Goal: Find specific page/section

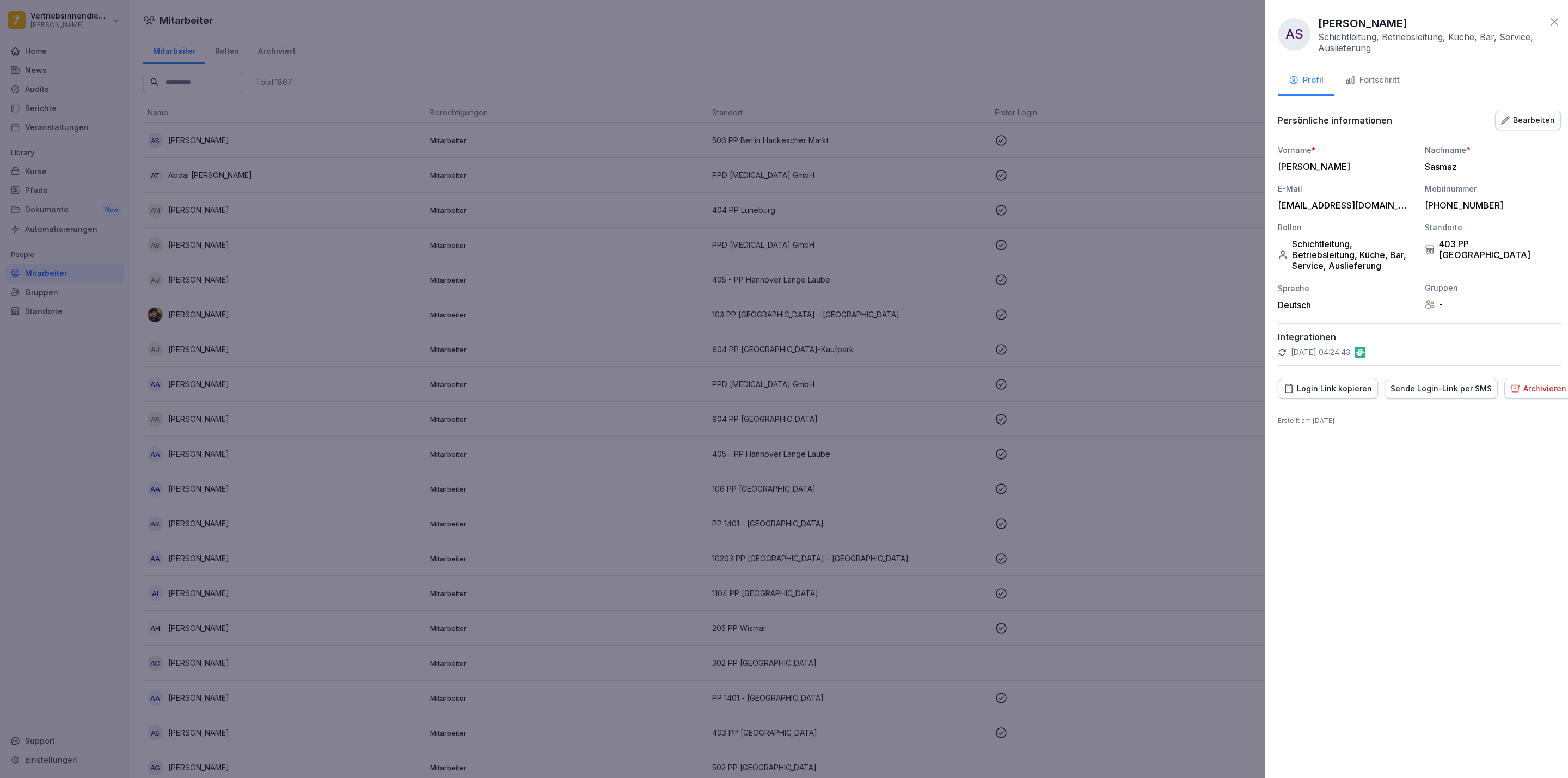
click at [374, 297] on td "[PERSON_NAME]" at bounding box center [284, 314] width 282 height 35
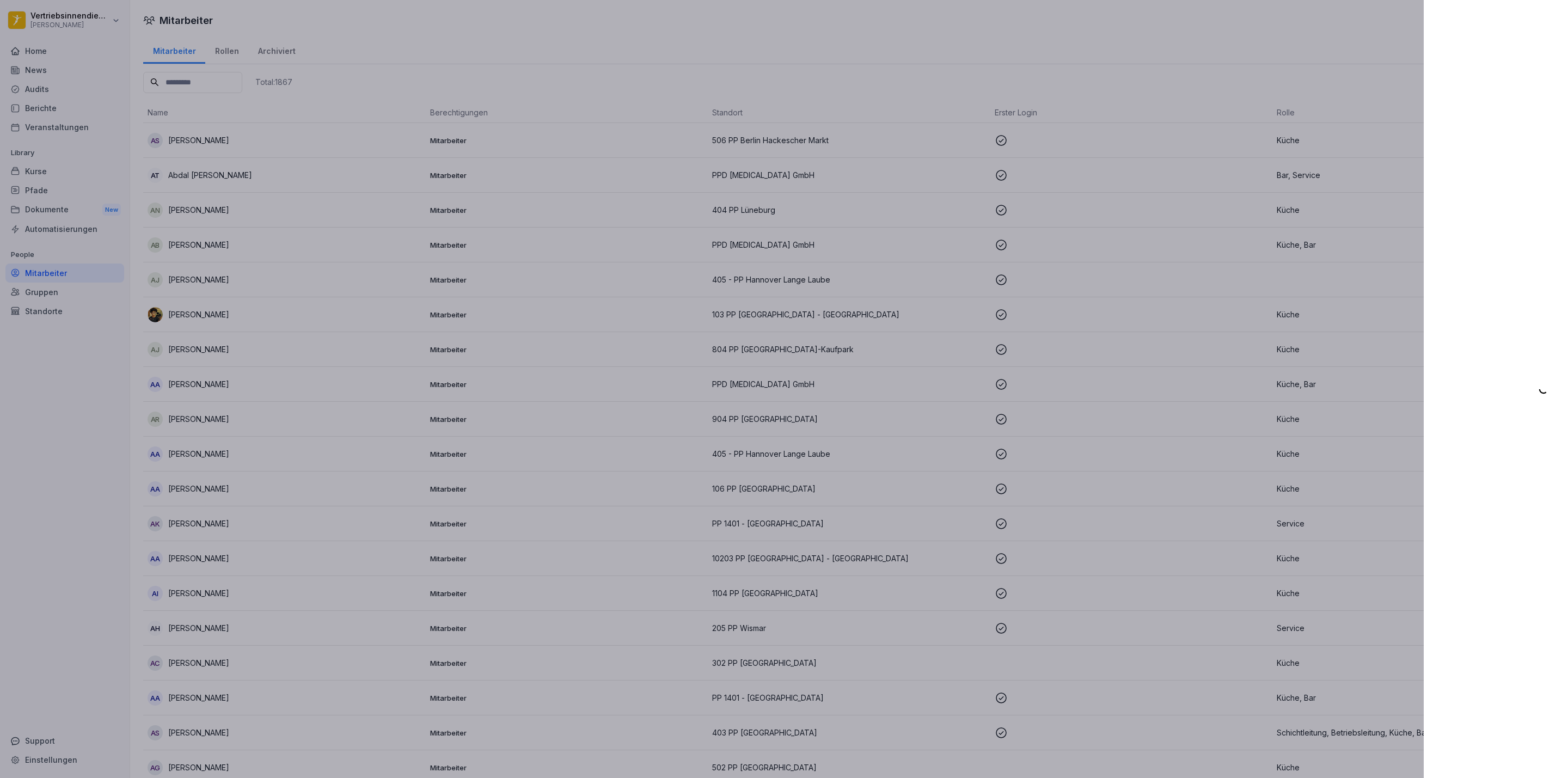
click at [68, 46] on div at bounding box center [784, 389] width 1568 height 778
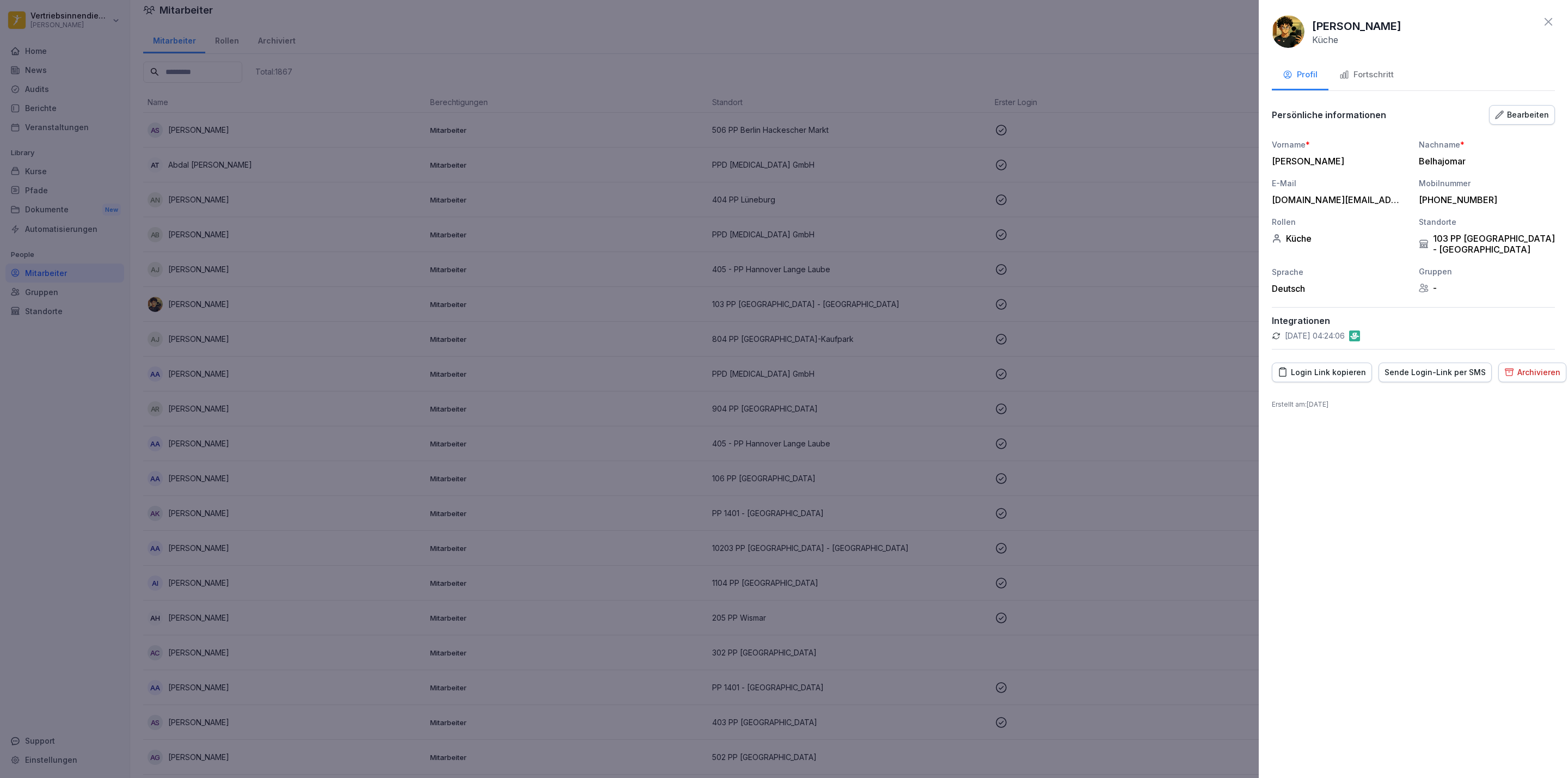
click at [79, 58] on div at bounding box center [784, 389] width 1568 height 778
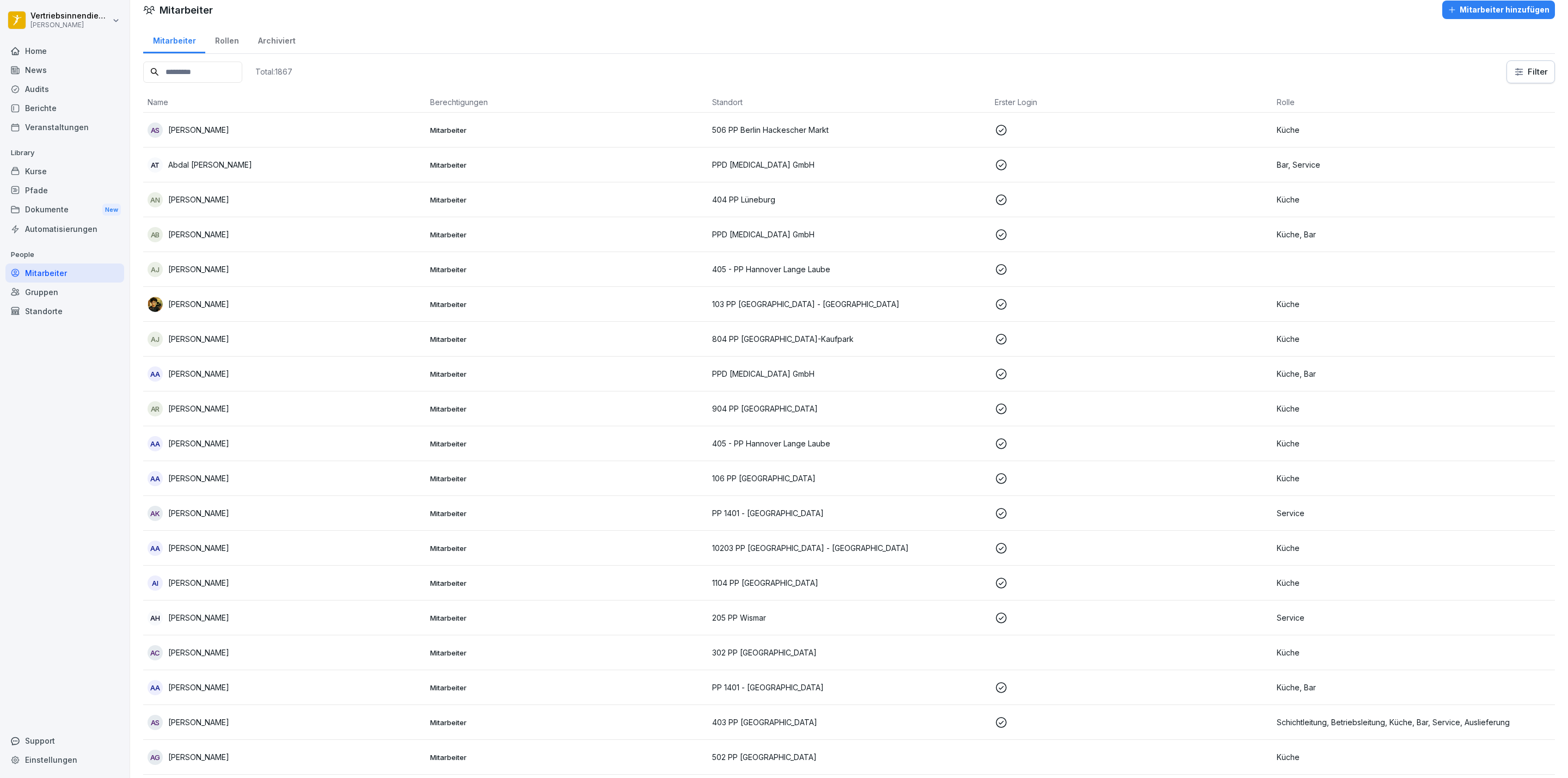
click at [22, 53] on div "Home" at bounding box center [64, 51] width 118 height 19
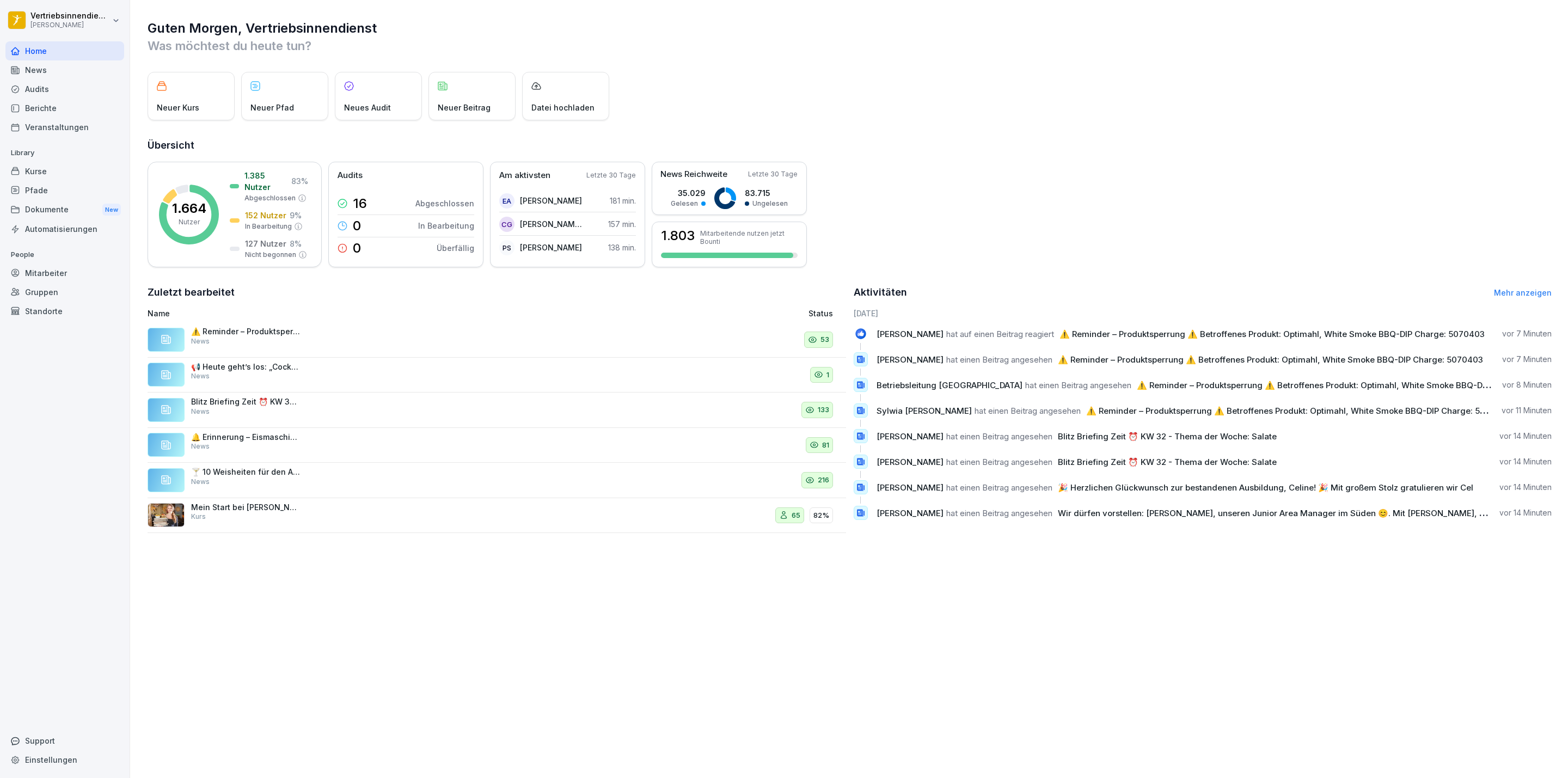
click at [856, 358] on icon at bounding box center [860, 359] width 10 height 10
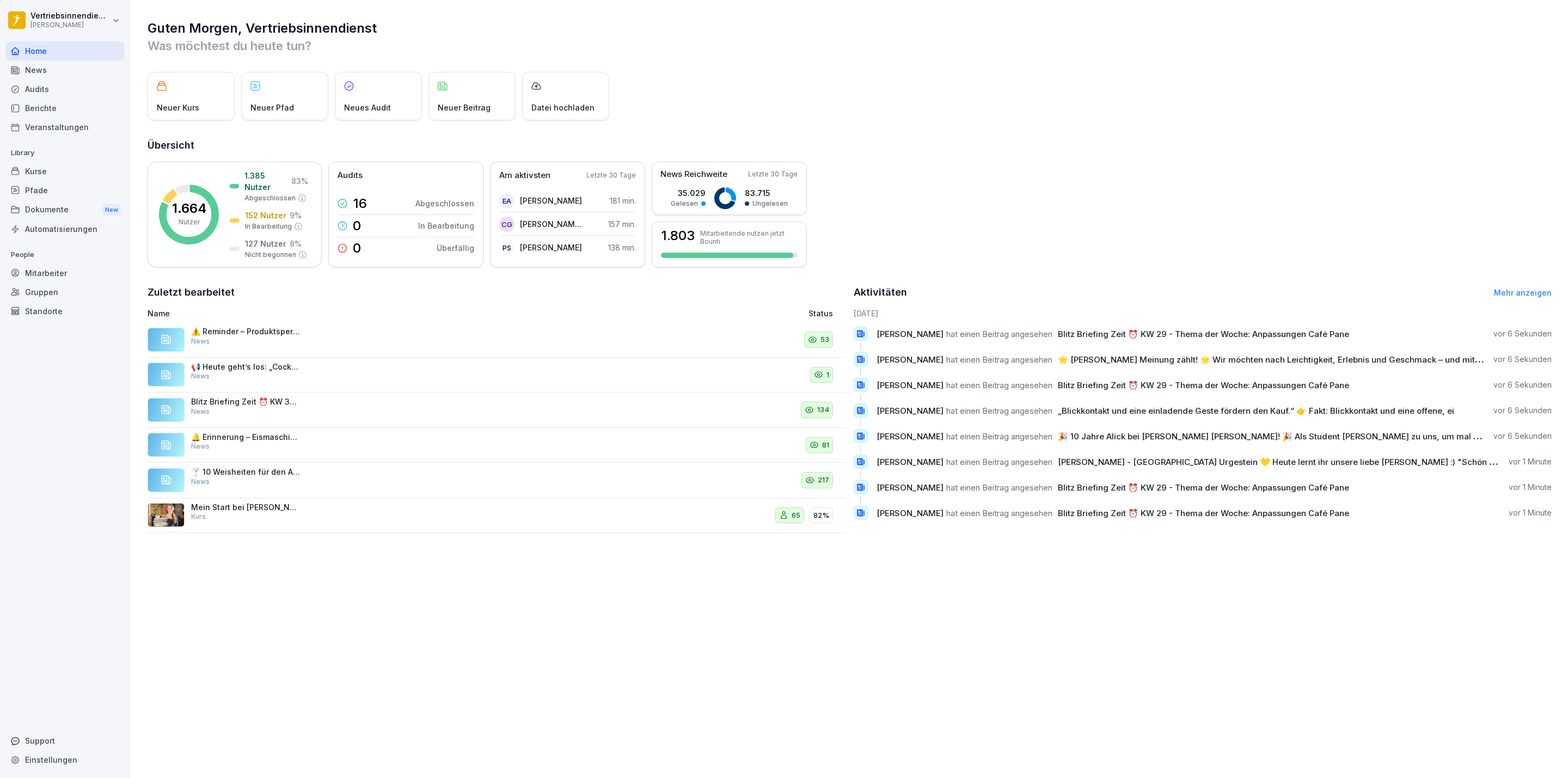
click at [54, 309] on div "Standorte" at bounding box center [64, 311] width 118 height 19
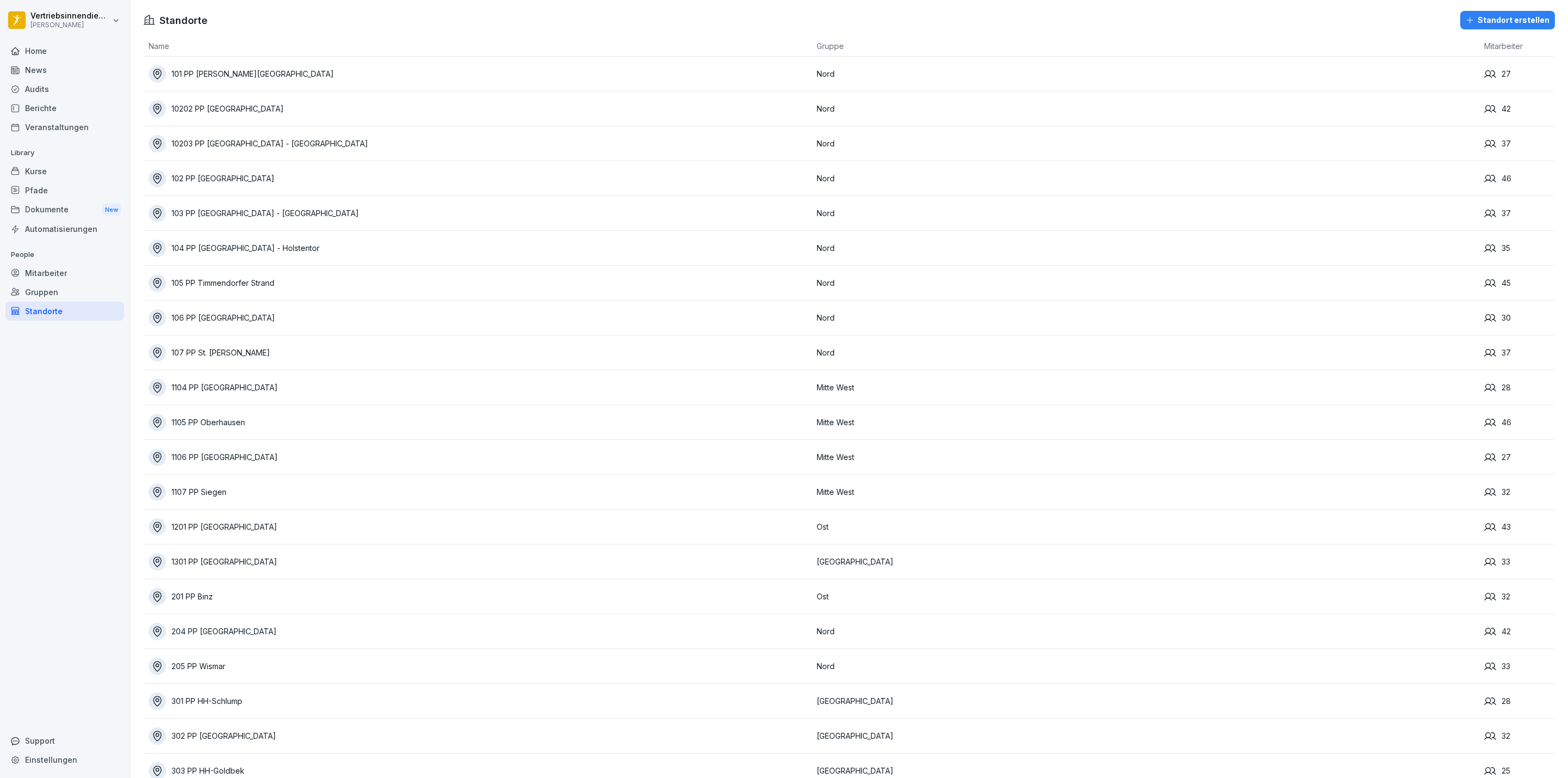
click at [65, 276] on div "Mitarbeiter" at bounding box center [64, 273] width 118 height 19
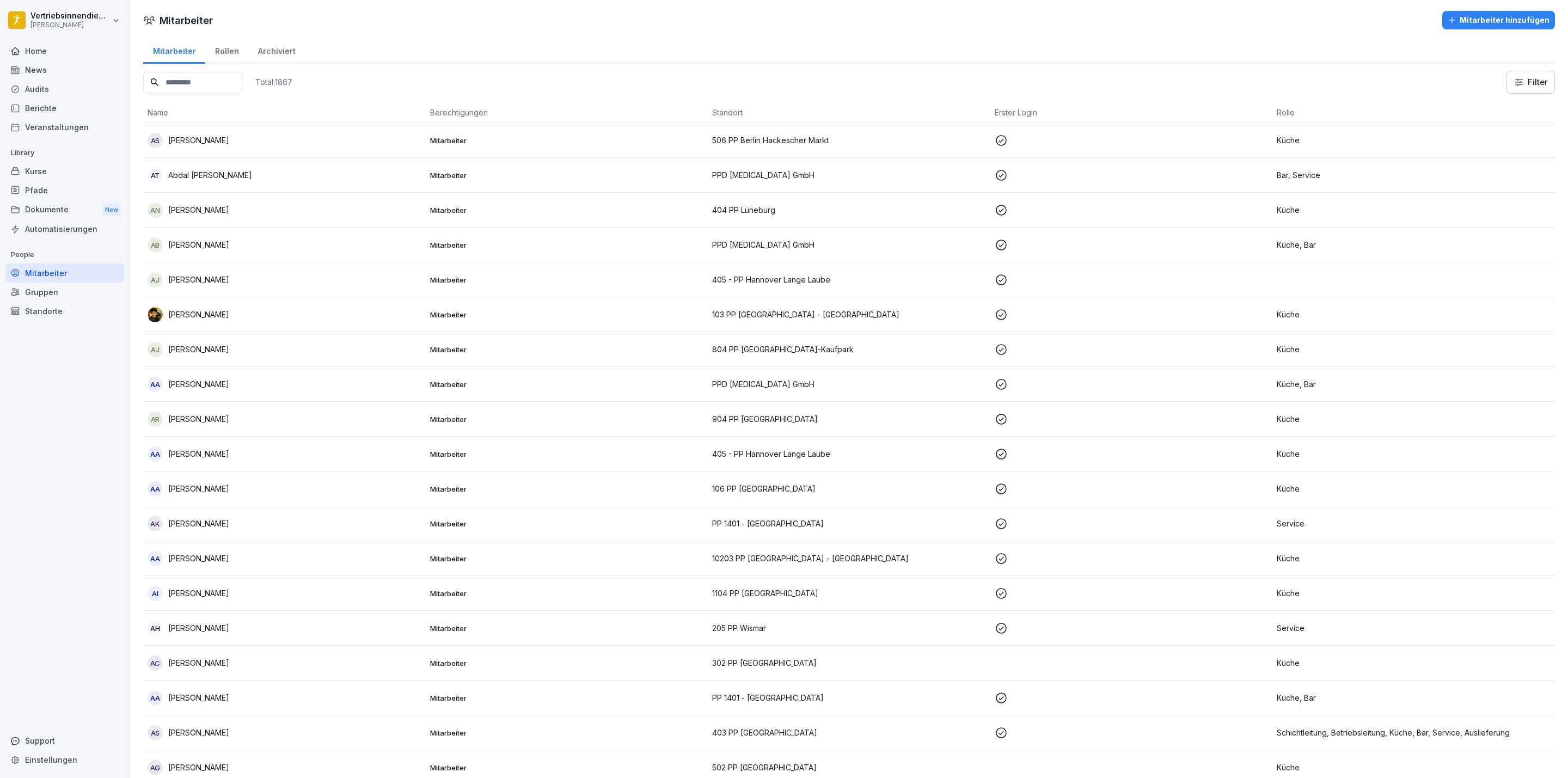
click at [187, 81] on input at bounding box center [193, 82] width 99 height 21
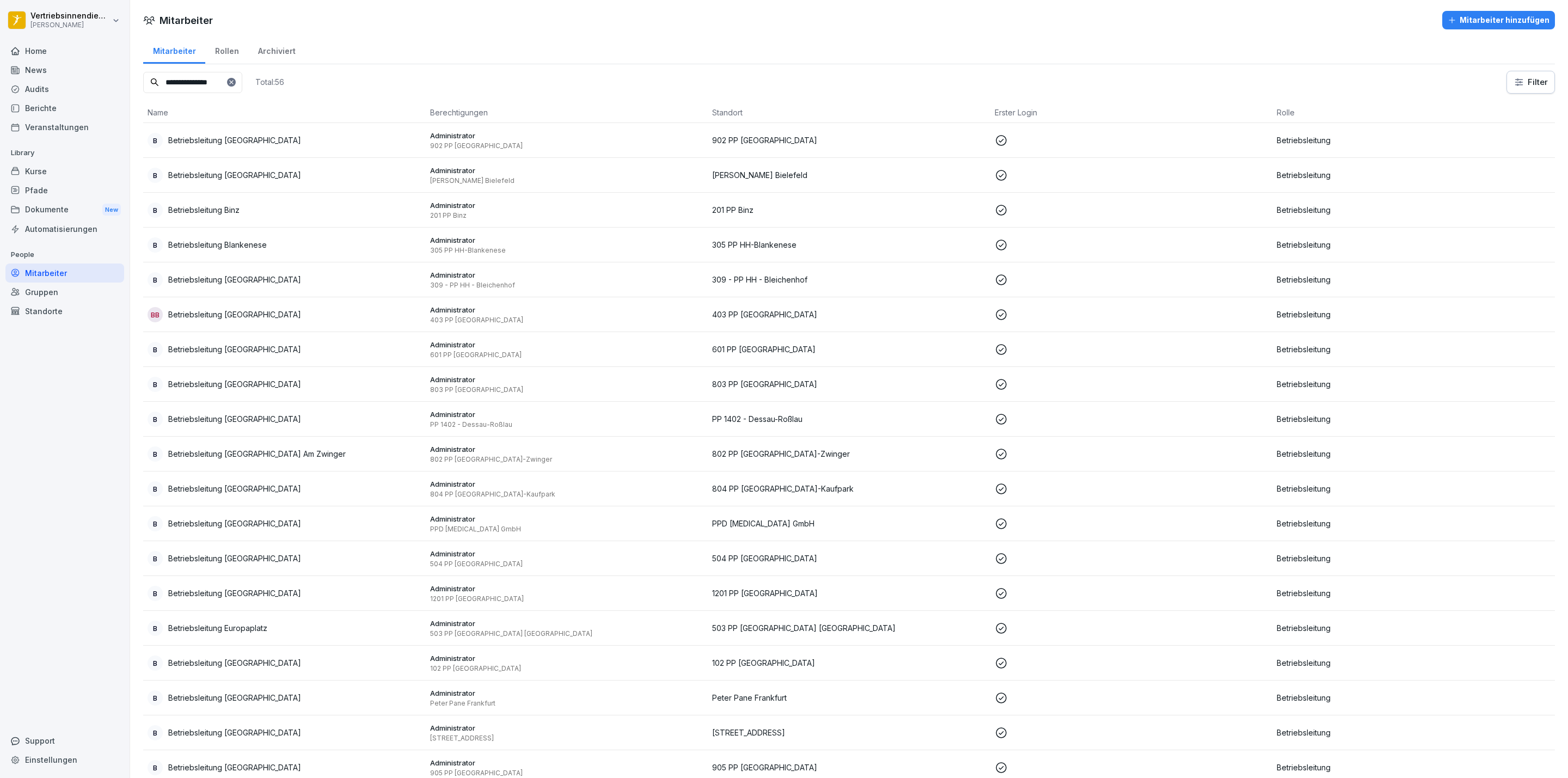
type input "**********"
click at [248, 347] on p "Betriebsleitung [GEOGRAPHIC_DATA]" at bounding box center [234, 349] width 133 height 12
